Goal: Task Accomplishment & Management: Manage account settings

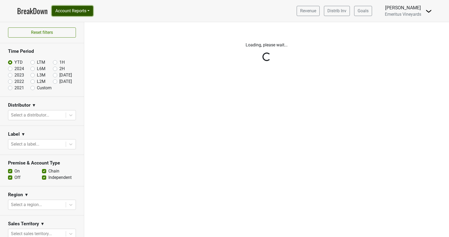
click at [75, 10] on button "Account Reports" at bounding box center [72, 11] width 41 height 10
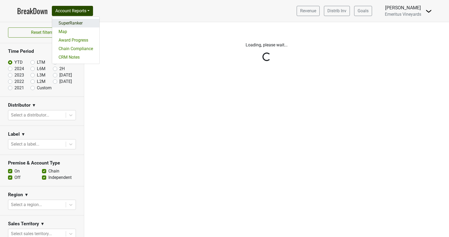
click at [65, 25] on link "SuperRanker" at bounding box center [75, 23] width 47 height 9
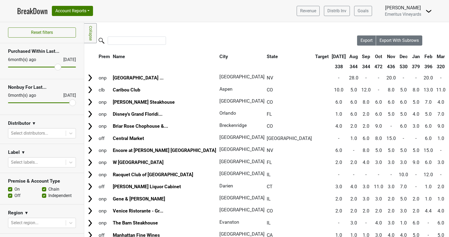
drag, startPoint x: 13, startPoint y: 69, endPoint x: 58, endPoint y: 70, distance: 44.3
type input "6"
click at [58, 68] on input "range" at bounding box center [42, 67] width 68 height 1
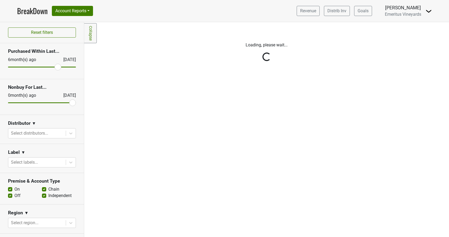
click at [72, 104] on div "Reset filters Purchased Within Last... 6 month(s) ago Aug '25 Nonbuy For Last..…" at bounding box center [42, 129] width 84 height 215
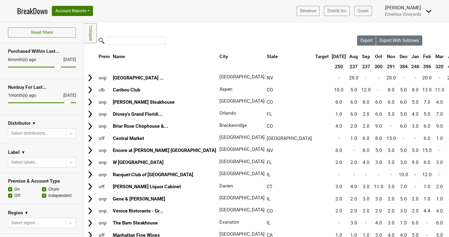
drag, startPoint x: 71, startPoint y: 104, endPoint x: 66, endPoint y: 103, distance: 4.9
type input "1"
click at [65, 103] on input "range" at bounding box center [42, 103] width 68 height 1
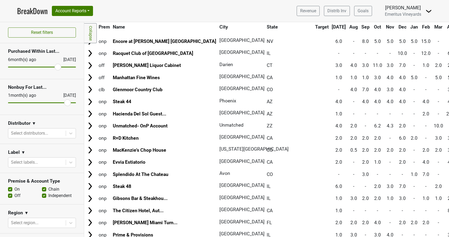
scroll to position [91, 0]
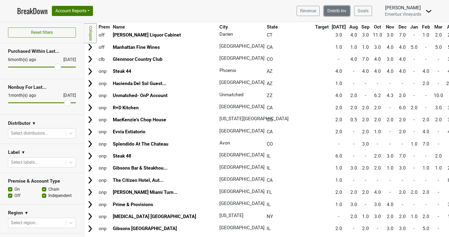
click at [339, 11] on link "Distrib Inv" at bounding box center [337, 11] width 26 height 10
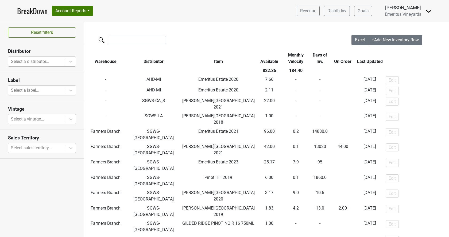
click at [38, 61] on div at bounding box center [37, 61] width 52 height 7
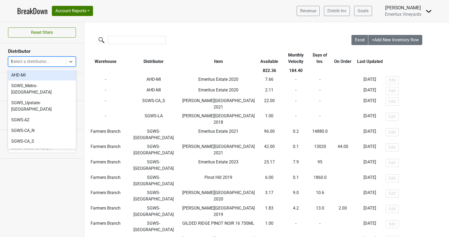
type input "fl"
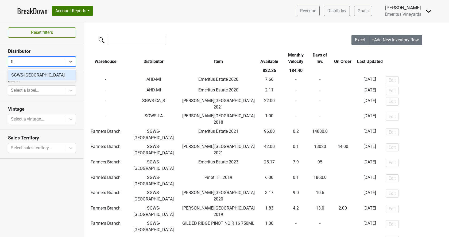
click at [25, 76] on div "SGWS-FL" at bounding box center [42, 75] width 68 height 11
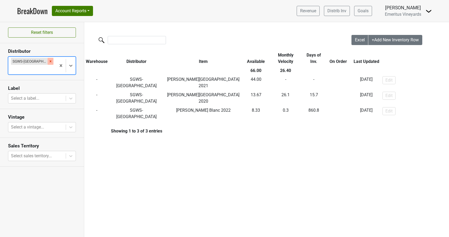
click at [49, 62] on icon "Remove SGWS-FL" at bounding box center [51, 62] width 4 height 4
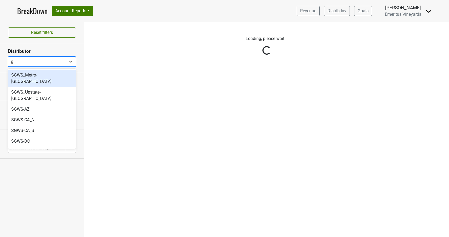
type input "ga"
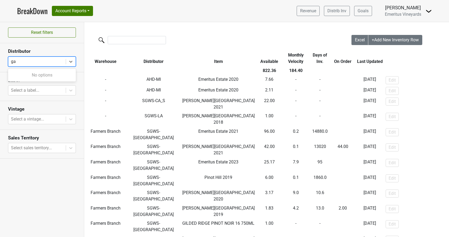
type input "g"
click at [78, 14] on button "Account Reports" at bounding box center [72, 11] width 41 height 10
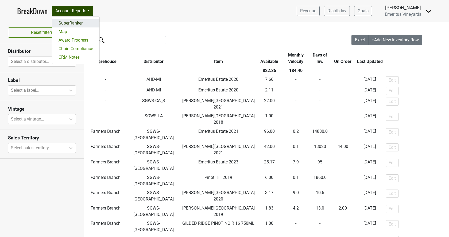
click at [72, 25] on link "SuperRanker" at bounding box center [75, 23] width 47 height 9
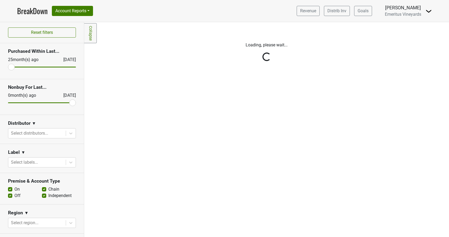
scroll to position [150, 0]
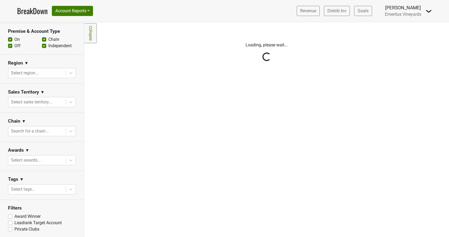
click at [16, 189] on div "Reset filters Purchased Within Last... [DATE] [DATE] Nonbuy For Last... [DATE] …" at bounding box center [42, 129] width 84 height 215
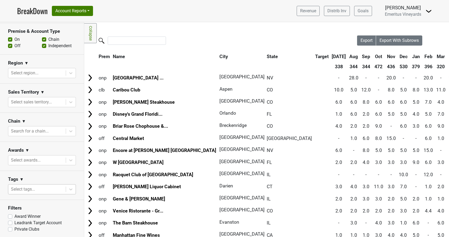
click at [59, 188] on div at bounding box center [37, 189] width 52 height 7
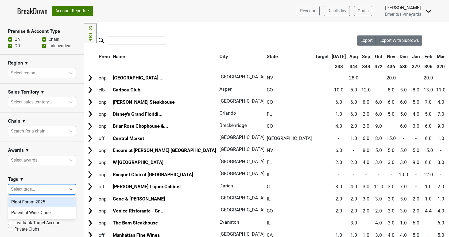
click at [44, 203] on div "Pinot Forum 2025" at bounding box center [42, 202] width 68 height 11
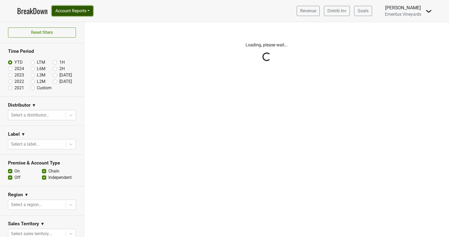
click at [84, 13] on button "Account Reports" at bounding box center [72, 11] width 41 height 10
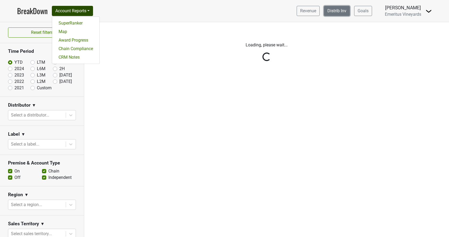
click at [337, 11] on link "Distrib Inv" at bounding box center [337, 11] width 26 height 10
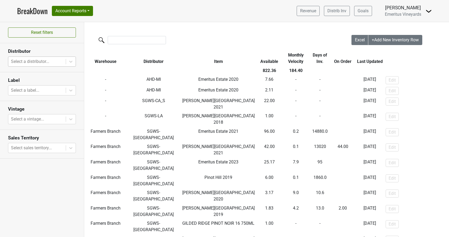
click at [32, 63] on div at bounding box center [37, 61] width 52 height 7
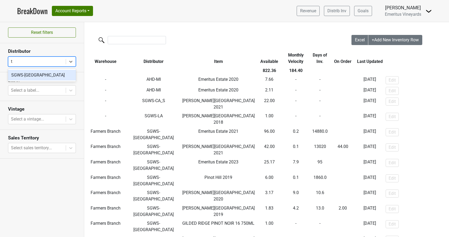
type input "tx"
click at [28, 76] on div "SGWS-TX" at bounding box center [42, 75] width 68 height 11
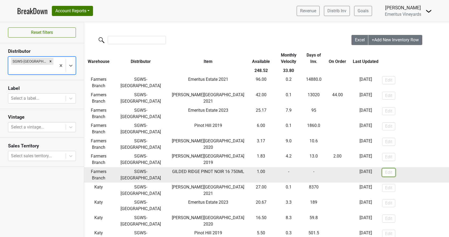
click at [391, 171] on button "Edit" at bounding box center [388, 173] width 13 height 8
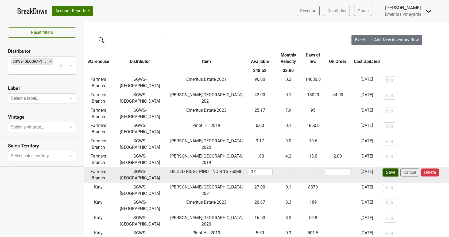
click at [267, 173] on input "0.9" at bounding box center [259, 172] width 25 height 7
click at [267, 173] on input "0.8" at bounding box center [259, 172] width 25 height 7
click at [267, 173] on input "0.7" at bounding box center [259, 172] width 25 height 7
click at [267, 173] on input "0.6" at bounding box center [259, 172] width 25 height 7
click at [267, 173] on input "0.5" at bounding box center [259, 172] width 25 height 7
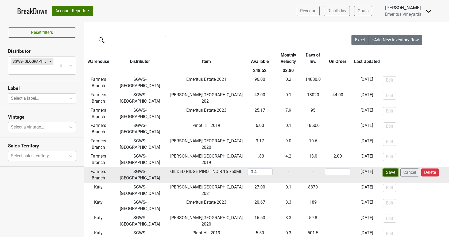
click at [267, 173] on input "0.4" at bounding box center [259, 172] width 25 height 7
click at [267, 173] on input "0.3" at bounding box center [259, 172] width 25 height 7
click at [267, 173] on input "0.2" at bounding box center [259, 172] width 25 height 7
click at [267, 173] on input "0.1" at bounding box center [259, 172] width 25 height 7
type input "0"
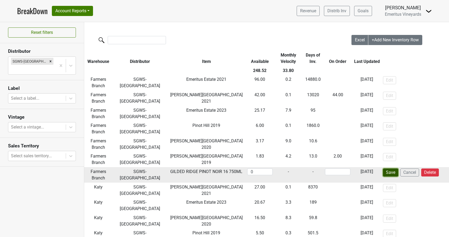
click at [267, 173] on input "0" at bounding box center [259, 172] width 25 height 7
click at [385, 172] on button "Save" at bounding box center [390, 173] width 15 height 8
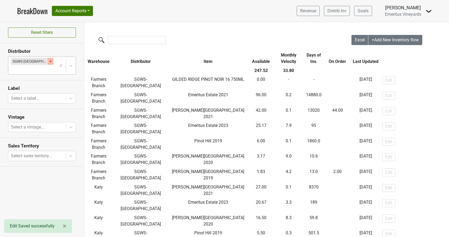
click at [48, 64] on div "Remove SGWS-TX" at bounding box center [51, 61] width 6 height 7
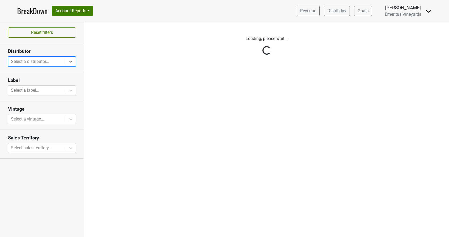
click at [31, 88] on div "Reset filters Distributor Select is focused ,type to refine list, press Down to…" at bounding box center [42, 129] width 84 height 215
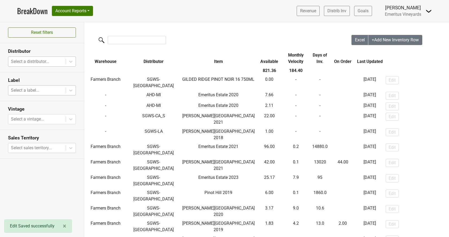
click at [30, 91] on div at bounding box center [37, 90] width 52 height 7
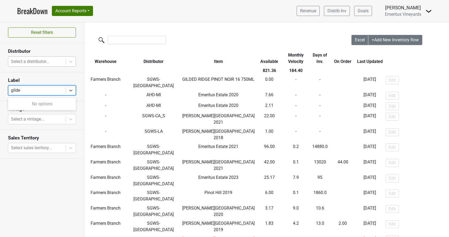
type input "gilded"
drag, startPoint x: 28, startPoint y: 90, endPoint x: 6, endPoint y: 85, distance: 22.7
click at [6, 85] on section "Label Select is focused ,type to refine list, press Down to open the menu, pres…" at bounding box center [42, 86] width 84 height 29
click at [17, 91] on div at bounding box center [37, 90] width 52 height 7
click at [17, 90] on div at bounding box center [37, 90] width 52 height 7
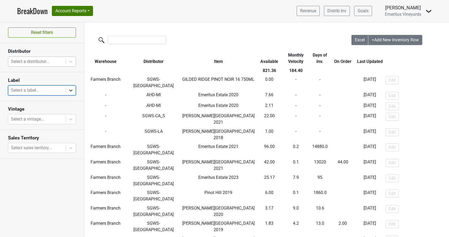
click at [71, 90] on icon at bounding box center [70, 90] width 5 height 5
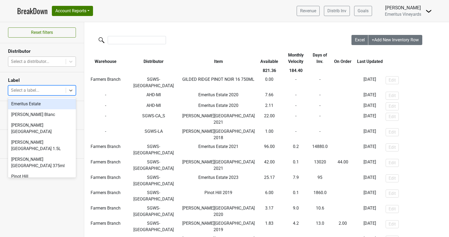
click at [59, 89] on div at bounding box center [37, 90] width 52 height 7
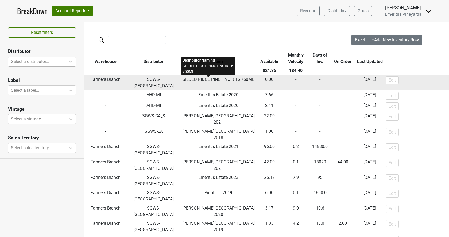
click at [197, 81] on span "GILDED RIDGE PINOT NOIR 16 750ML" at bounding box center [218, 79] width 72 height 5
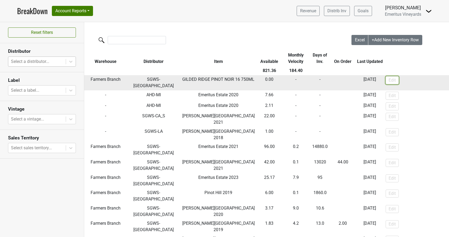
click at [391, 81] on button "Edit" at bounding box center [391, 80] width 13 height 8
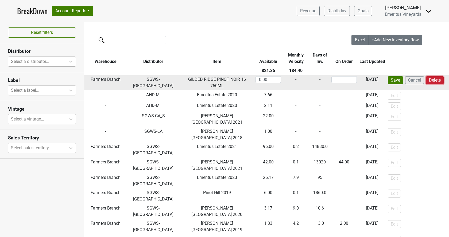
click at [432, 81] on button "Delete" at bounding box center [435, 80] width 18 height 8
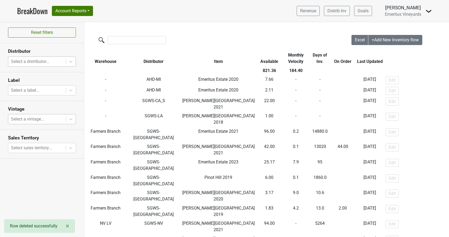
click at [27, 118] on div at bounding box center [37, 119] width 52 height 7
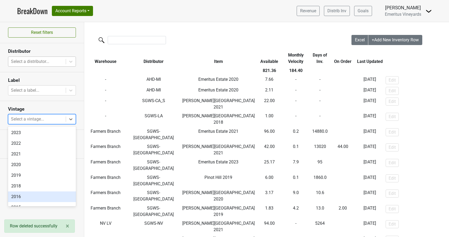
click at [26, 194] on div "2016" at bounding box center [42, 197] width 68 height 11
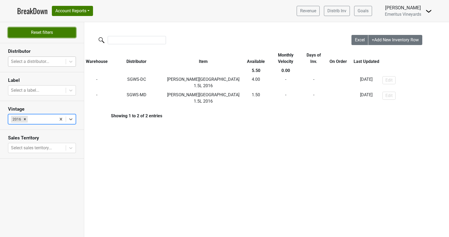
click at [41, 32] on button "Reset filters" at bounding box center [42, 33] width 68 height 10
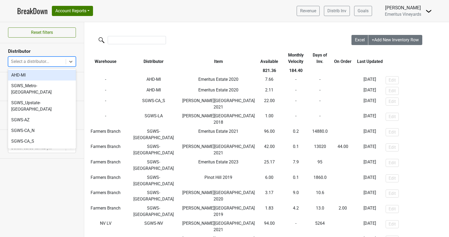
click at [39, 62] on div at bounding box center [37, 61] width 52 height 7
